Goal: Transaction & Acquisition: Book appointment/travel/reservation

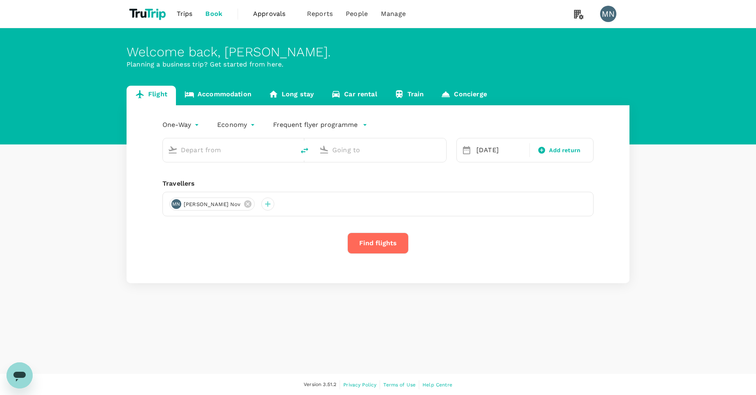
type input "[PERSON_NAME] (DJB)"
type input "Singapore Changi (SIN)"
type input "[PERSON_NAME] (DJB)"
type input "Singapore Changi (SIN)"
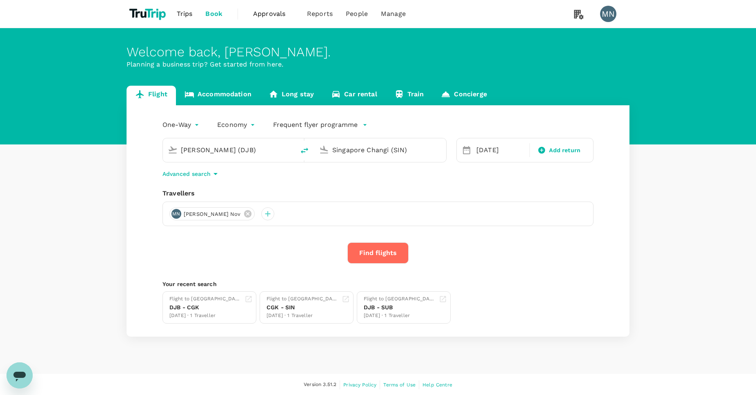
click at [215, 178] on icon "button" at bounding box center [216, 174] width 10 height 10
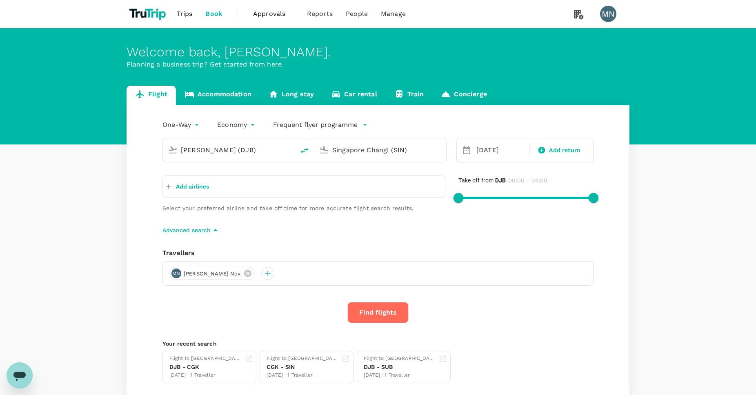
click at [375, 310] on button "Find flights" at bounding box center [377, 312] width 61 height 21
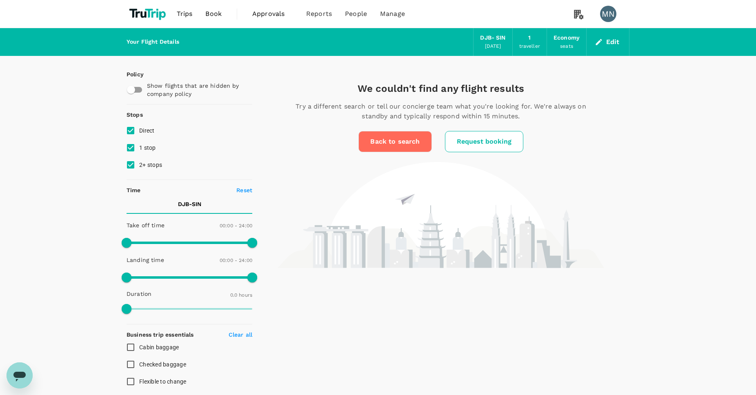
click at [375, 310] on div "We couldn't find any flight results Try a different search or tell our concierg…" at bounding box center [440, 304] width 377 height 497
click at [147, 15] on img at bounding box center [149, 14] width 44 height 18
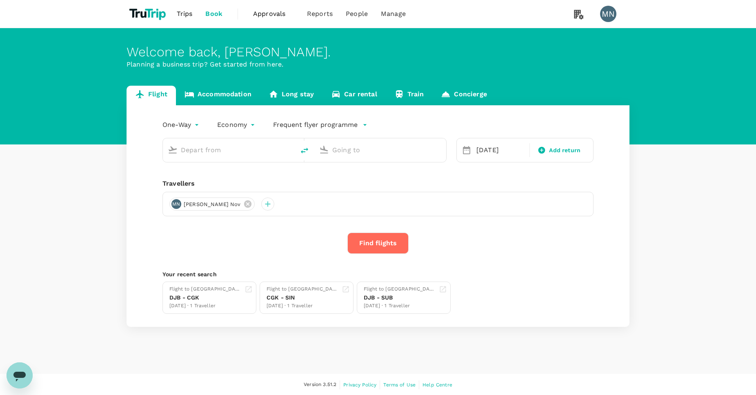
type input "[PERSON_NAME] (DJB)"
type input "Singapore Changi (SIN)"
type input "[PERSON_NAME] (DJB)"
type input "Singapore Changi (SIN)"
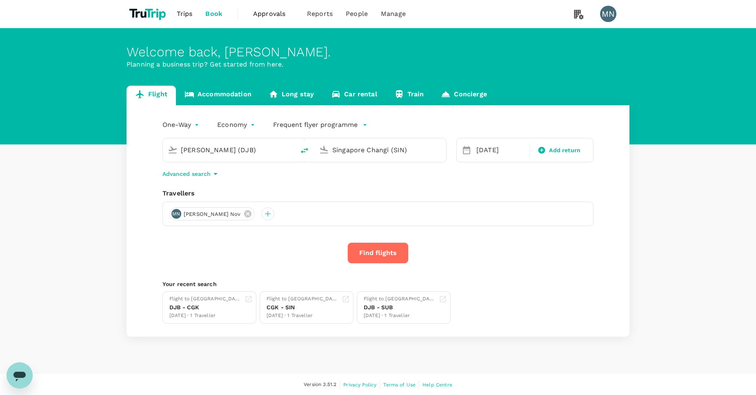
click at [205, 176] on p "Advanced search" at bounding box center [187, 174] width 48 height 8
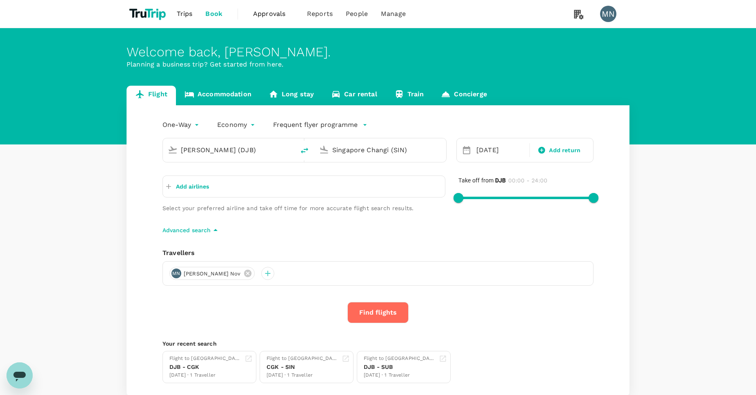
click at [210, 190] on div "Add airlines" at bounding box center [304, 187] width 283 height 22
click at [200, 189] on p "Add airlines" at bounding box center [192, 187] width 33 height 8
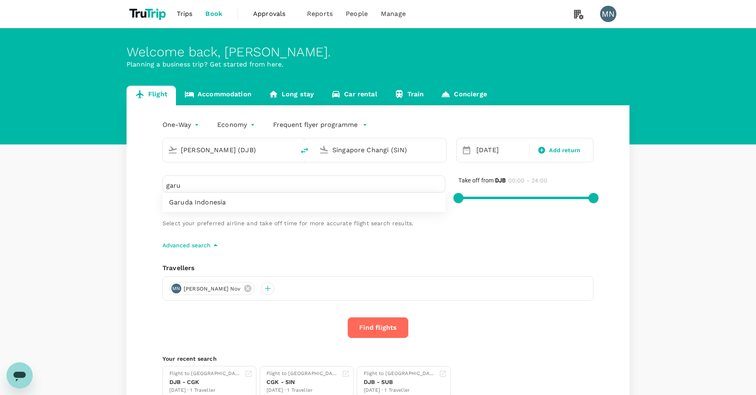
type input "garu"
click at [190, 201] on span "Garuda Indonesia" at bounding box center [304, 203] width 270 height 10
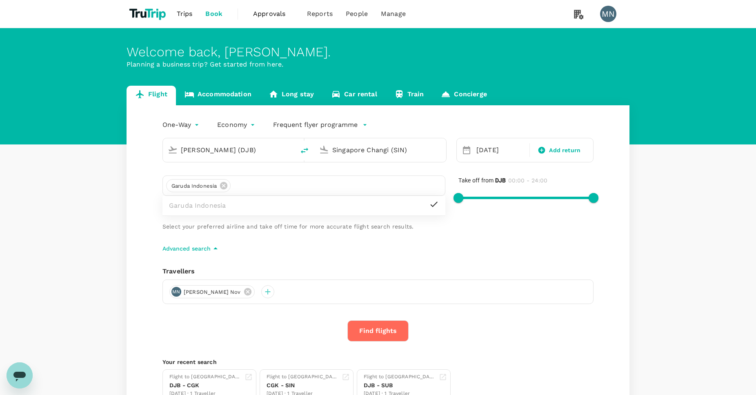
click at [374, 265] on div "One-Way oneway Economy economy Frequent flyer programme Sultan [PERSON_NAME] (D…" at bounding box center [378, 260] width 503 height 310
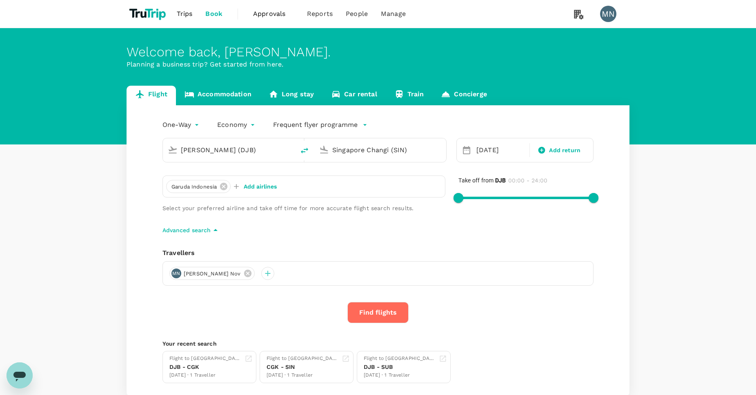
click at [368, 312] on button "Find flights" at bounding box center [377, 312] width 61 height 21
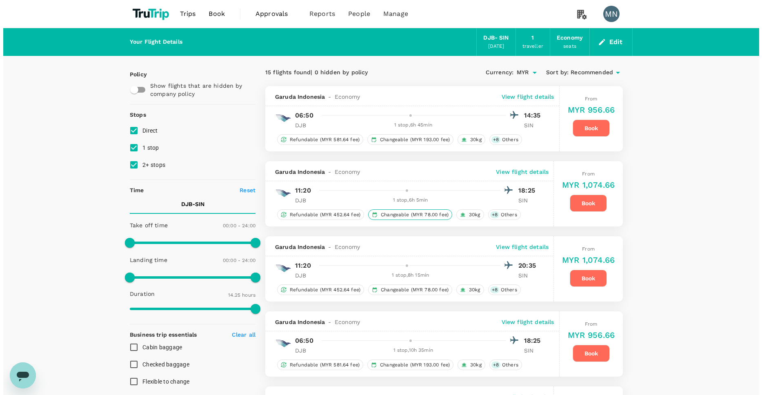
scroll to position [2, 0]
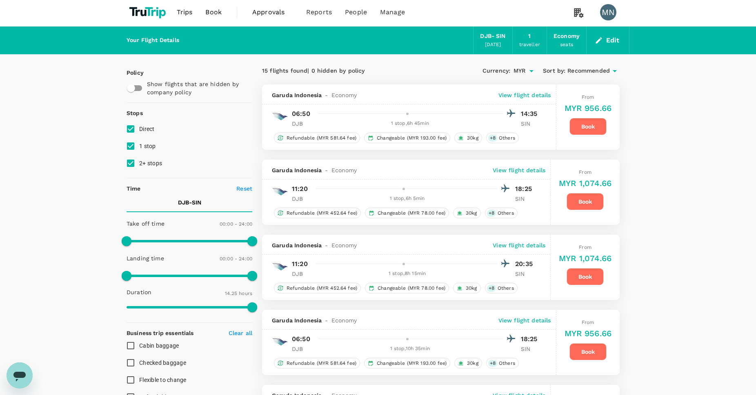
click at [404, 339] on hr at bounding box center [410, 339] width 185 height 0
